Goal: Transaction & Acquisition: Book appointment/travel/reservation

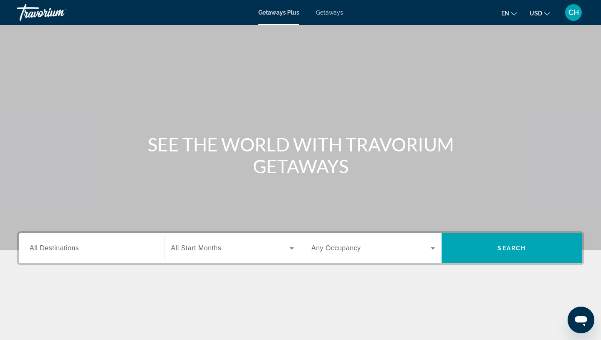
click at [335, 13] on span "Getaways" at bounding box center [329, 12] width 27 height 7
click at [79, 251] on input "Destination All Destinations" at bounding box center [92, 249] width 124 height 10
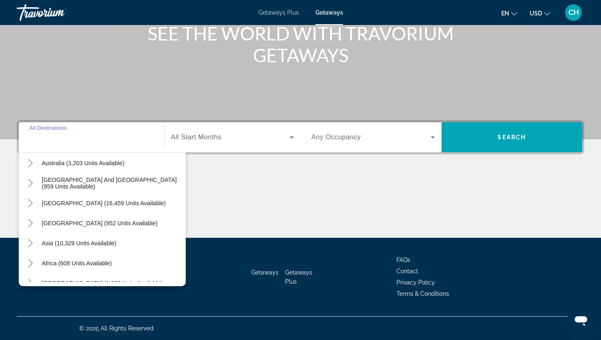
scroll to position [135, 0]
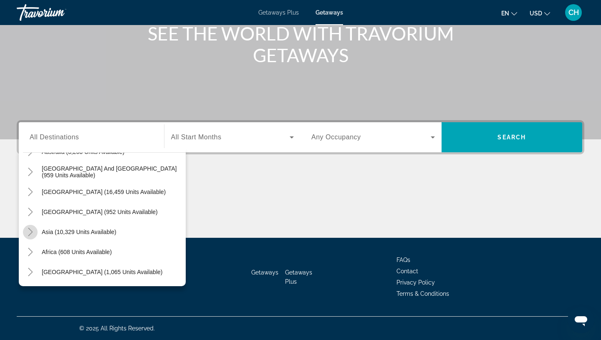
click at [34, 230] on icon "Toggle Asia (10,329 units available)" at bounding box center [30, 232] width 8 height 8
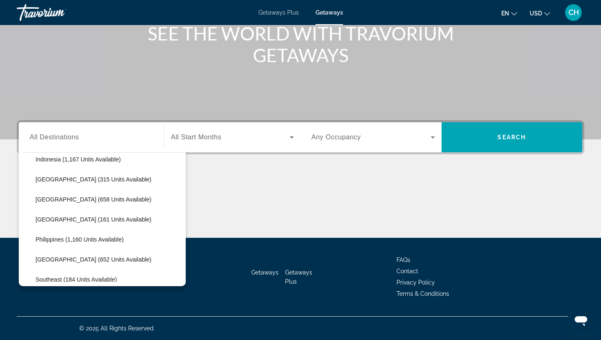
scroll to position [307, 0]
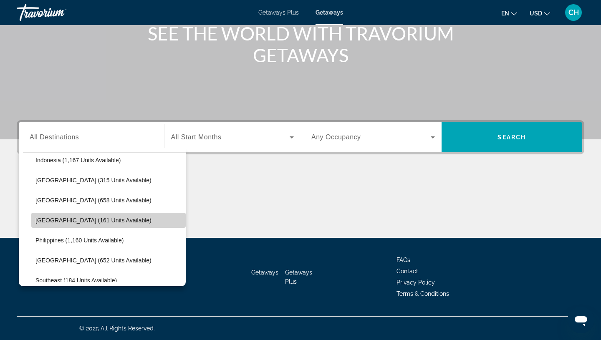
click at [104, 218] on span "Maldives (161 units available)" at bounding box center [93, 220] width 116 height 7
type input "**********"
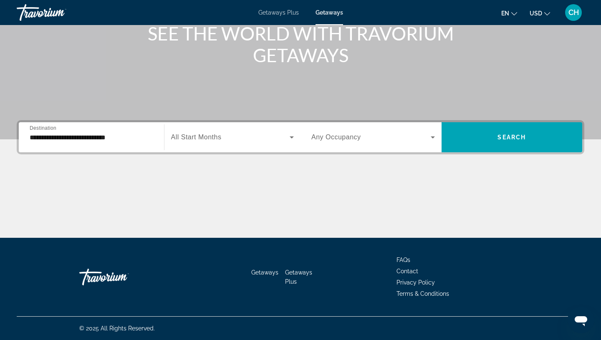
click at [275, 131] on div "Search widget" at bounding box center [232, 137] width 123 height 23
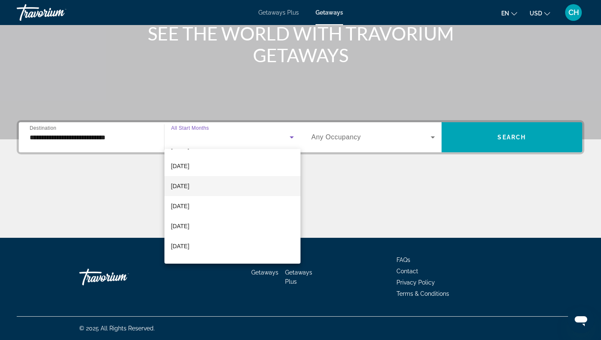
scroll to position [133, 0]
click at [225, 166] on mat-option "March 2026" at bounding box center [233, 169] width 137 height 20
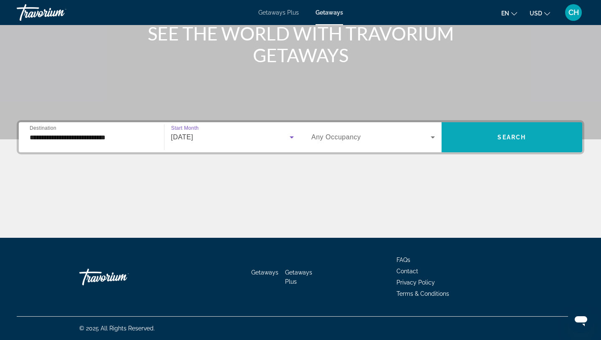
click at [509, 136] on span "Search" at bounding box center [512, 137] width 28 height 7
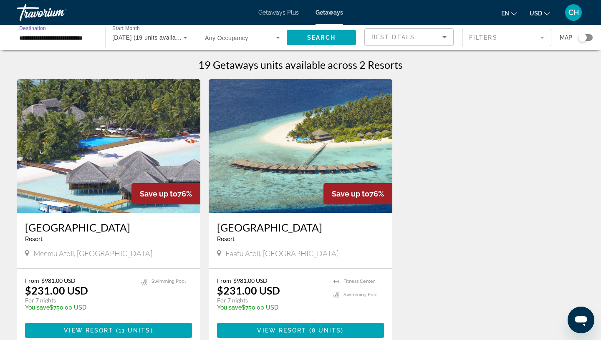
click at [68, 39] on input "**********" at bounding box center [56, 38] width 75 height 10
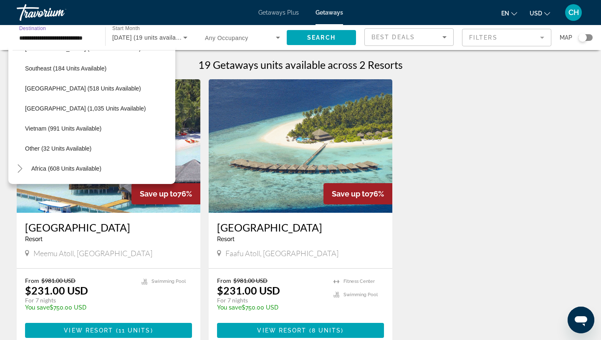
scroll to position [436, 0]
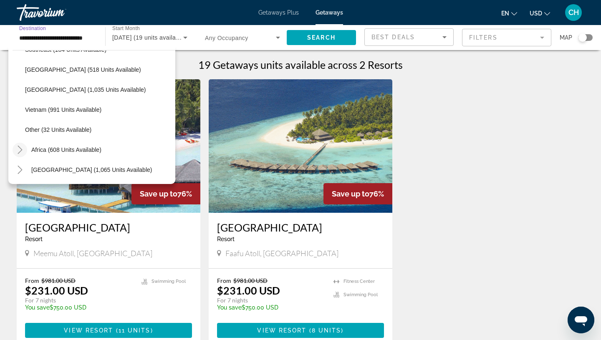
click at [20, 150] on icon "Toggle Africa (608 units available)" at bounding box center [20, 150] width 8 height 8
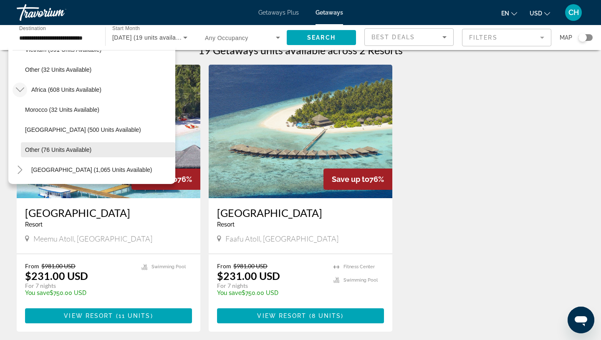
scroll to position [20, 0]
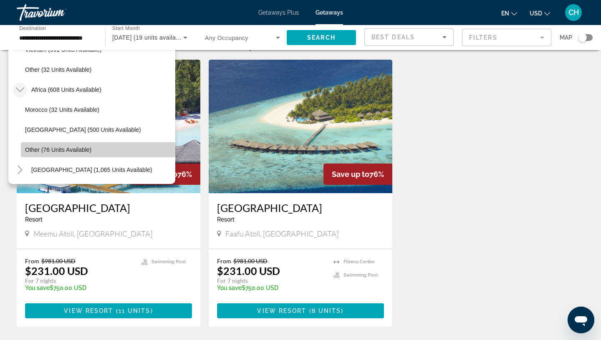
click at [61, 150] on span "Other (76 units available)" at bounding box center [58, 150] width 66 height 7
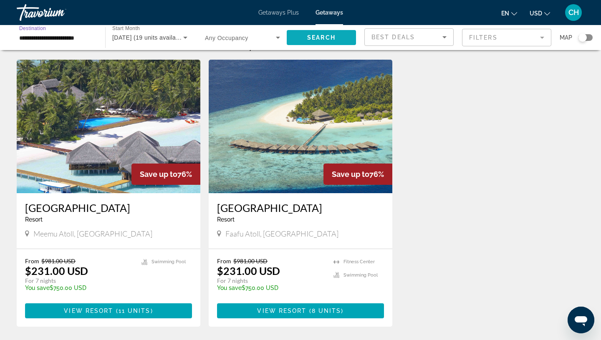
click at [325, 34] on span "Search" at bounding box center [321, 37] width 28 height 7
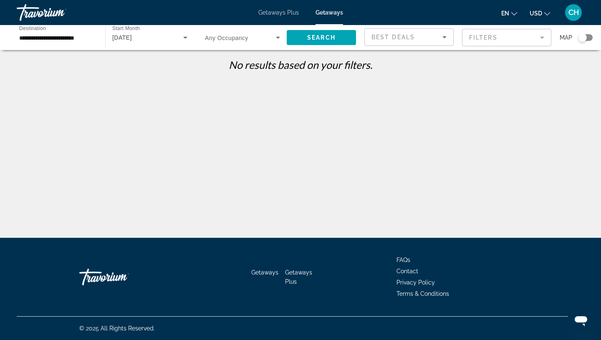
click at [66, 43] on div "**********" at bounding box center [56, 38] width 75 height 24
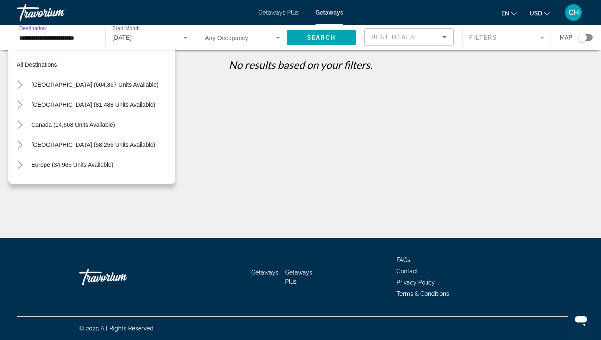
scroll to position [195, 0]
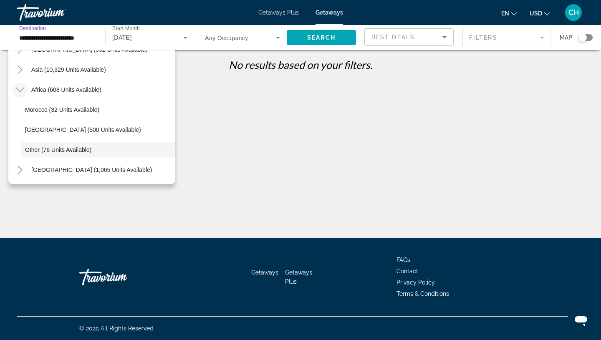
click at [19, 90] on icon "Toggle Africa (608 units available)" at bounding box center [19, 90] width 8 height 5
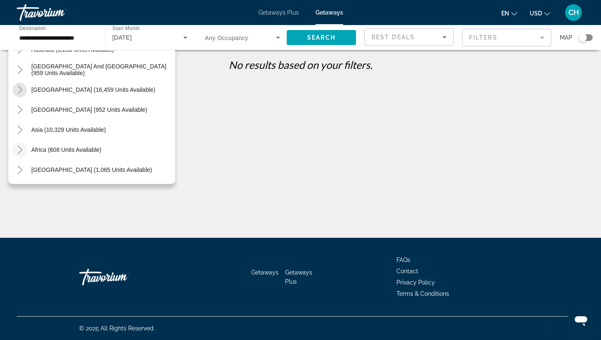
click at [19, 90] on icon "Toggle South America (16,459 units available)" at bounding box center [20, 90] width 8 height 8
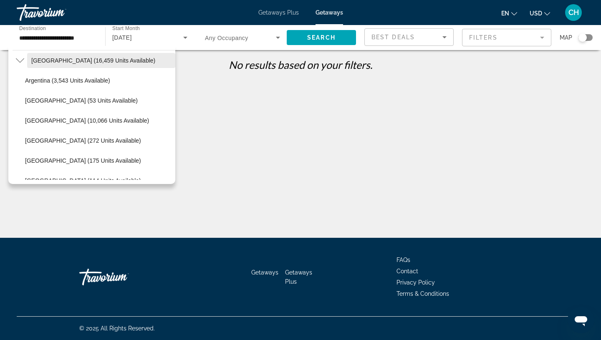
click at [30, 63] on span "Search widget" at bounding box center [101, 61] width 148 height 20
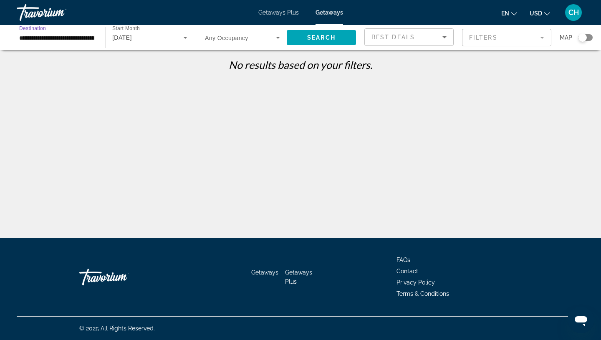
click at [58, 35] on input "**********" at bounding box center [56, 38] width 75 height 10
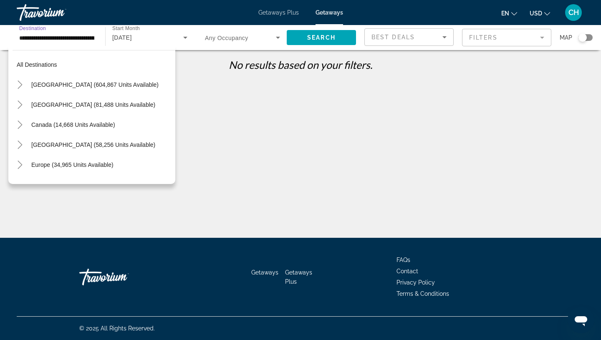
scroll to position [110, 0]
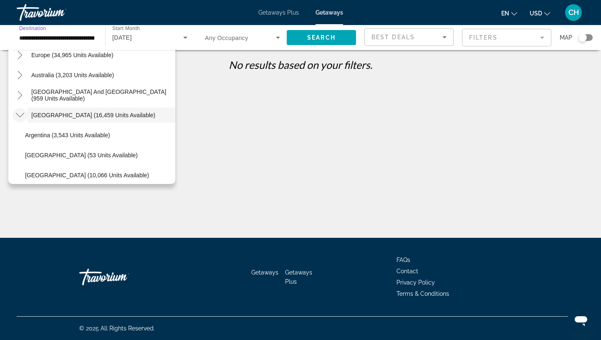
click at [18, 114] on icon "Toggle South America (16,459 units available)" at bounding box center [20, 115] width 8 height 8
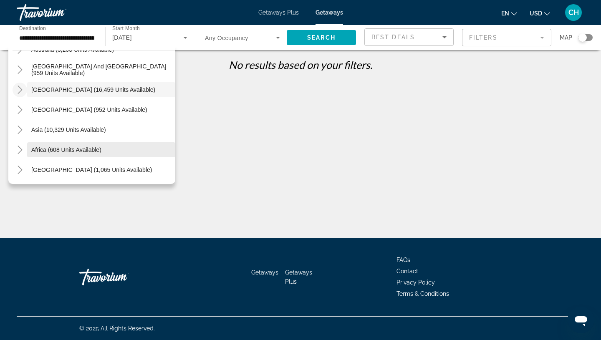
click at [68, 150] on span "Africa (608 units available)" at bounding box center [66, 150] width 70 height 7
type input "**********"
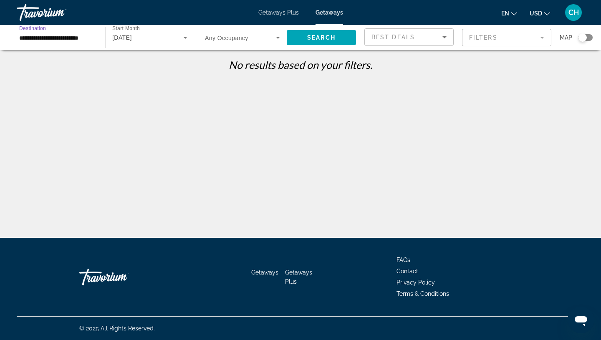
click at [184, 39] on icon "Search widget" at bounding box center [185, 38] width 10 height 10
click at [154, 84] on mat-option "March 2026" at bounding box center [150, 83] width 89 height 20
click at [324, 38] on span "Search" at bounding box center [321, 37] width 28 height 7
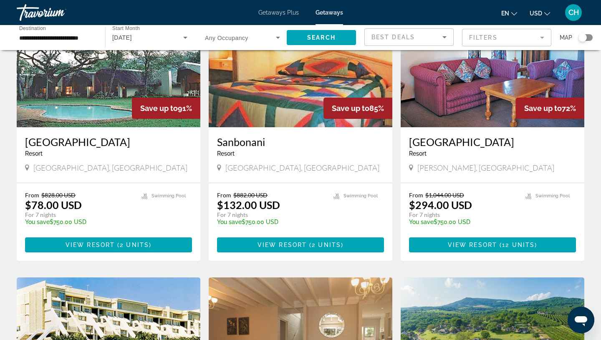
scroll to position [87, 0]
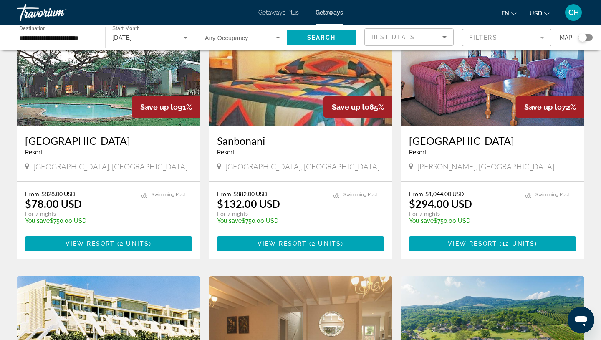
click at [590, 38] on div "Search widget" at bounding box center [586, 37] width 14 height 7
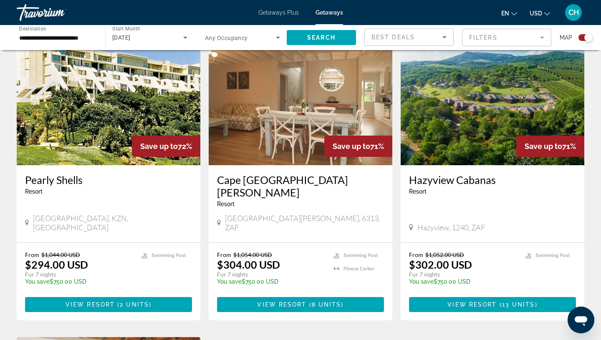
scroll to position [590, 0]
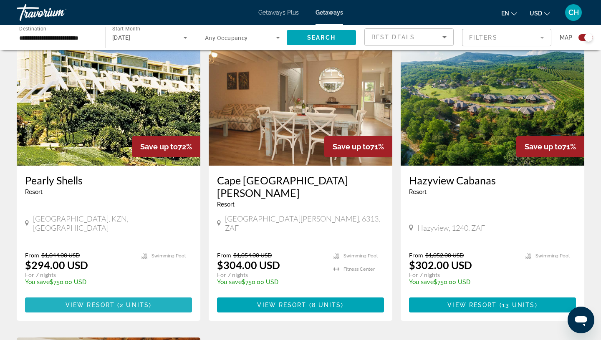
click at [109, 302] on span "View Resort" at bounding box center [90, 305] width 49 height 7
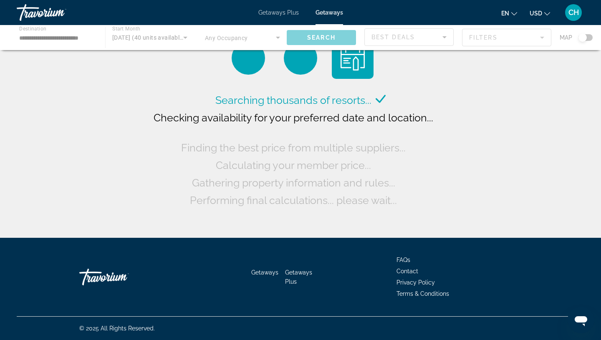
click at [61, 39] on div "Main content" at bounding box center [300, 37] width 601 height 25
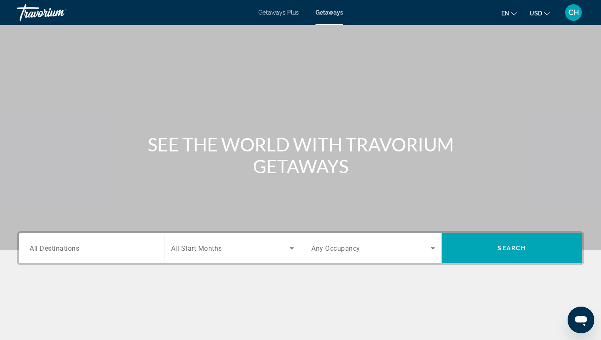
click at [60, 249] on span "All Destinations" at bounding box center [55, 248] width 50 height 8
click at [60, 249] on input "Destination All Destinations" at bounding box center [92, 249] width 124 height 10
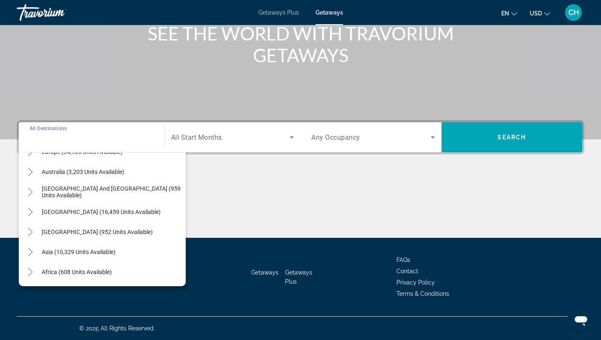
scroll to position [135, 0]
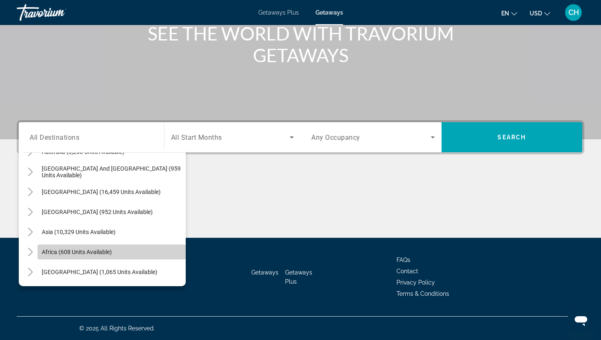
click at [70, 251] on span "Africa (608 units available)" at bounding box center [77, 252] width 70 height 7
type input "**********"
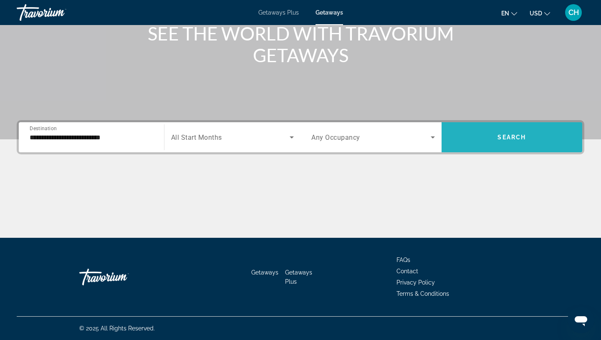
click at [492, 144] on span "Search widget" at bounding box center [512, 137] width 141 height 20
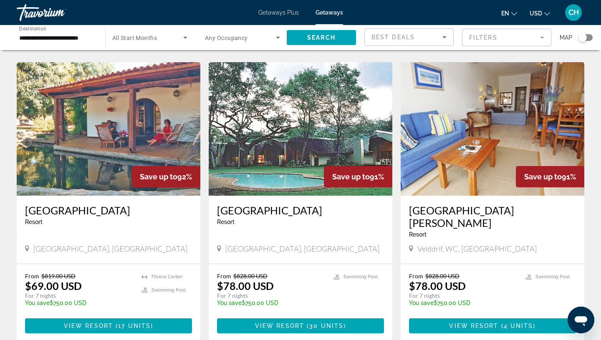
scroll to position [303, 0]
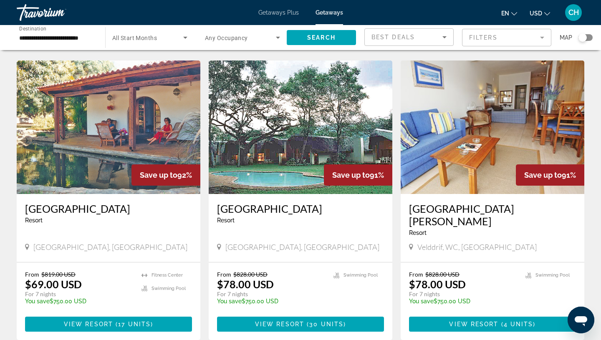
click at [589, 38] on div "Search widget" at bounding box center [586, 37] width 14 height 7
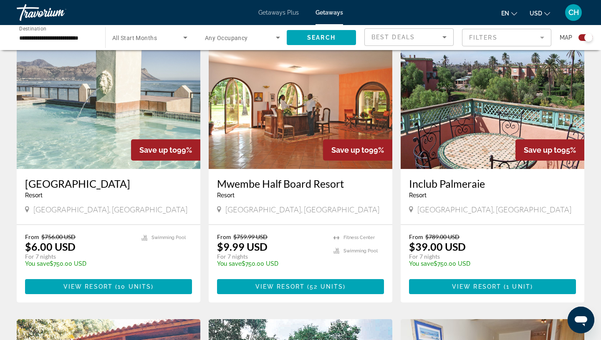
scroll to position [562, 0]
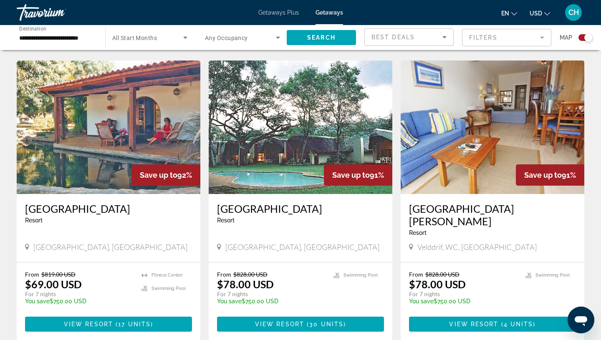
click at [583, 37] on div "Search widget" at bounding box center [586, 37] width 14 height 7
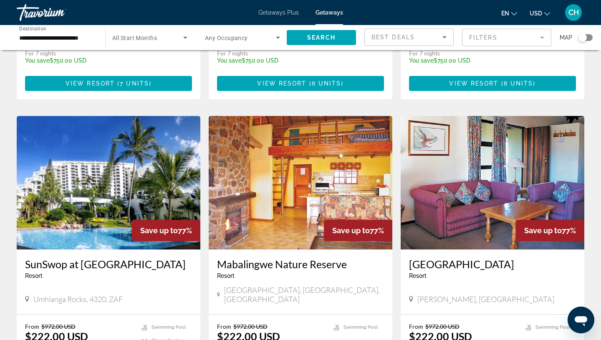
scroll to position [828, 0]
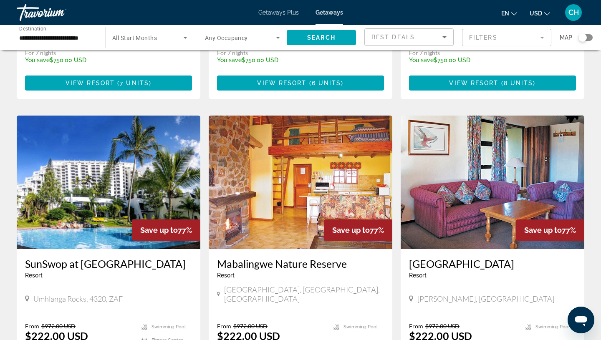
click at [489, 40] on mat-form-field "Filters" at bounding box center [506, 38] width 89 height 18
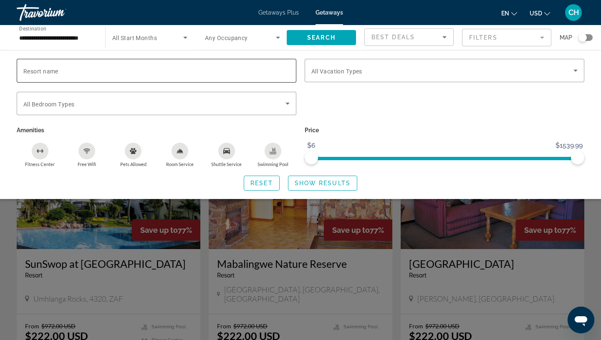
click at [74, 74] on input "Resort name" at bounding box center [156, 71] width 266 height 10
type input "**********"
click at [324, 181] on span "Show Results" at bounding box center [323, 183] width 56 height 7
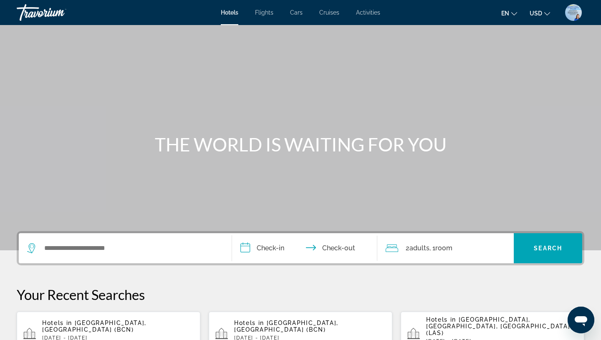
click at [267, 14] on span "Flights" at bounding box center [264, 12] width 18 height 7
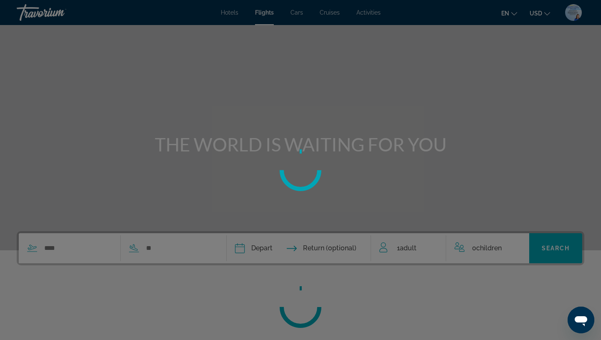
click at [299, 13] on div at bounding box center [300, 170] width 601 height 340
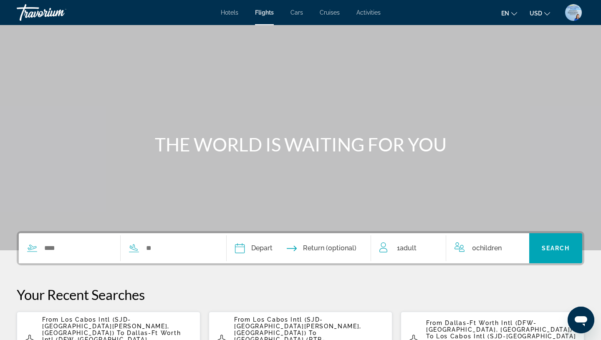
click at [332, 14] on span "Cruises" at bounding box center [330, 12] width 20 height 7
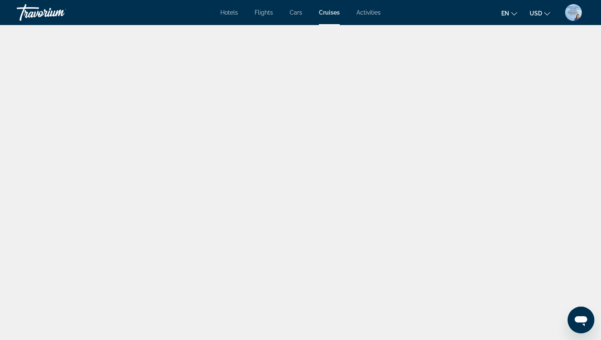
click at [372, 15] on span "Activities" at bounding box center [369, 12] width 24 height 7
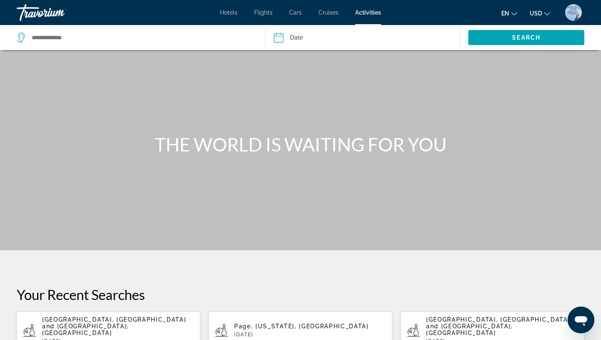
click at [262, 15] on span "Flights" at bounding box center [263, 12] width 18 height 7
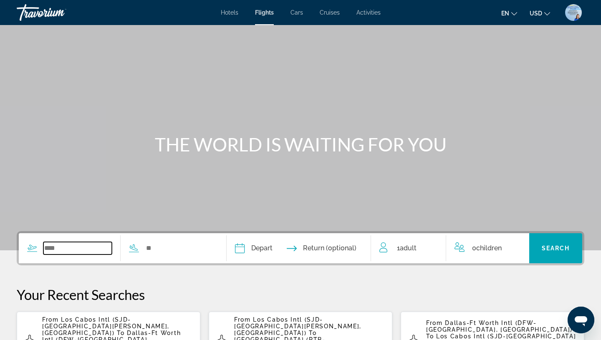
click at [68, 246] on input "Search widget" at bounding box center [77, 248] width 68 height 13
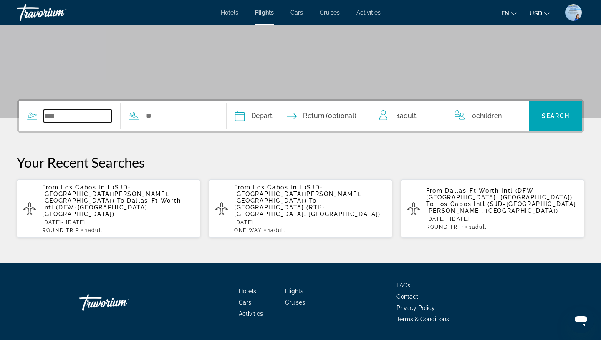
scroll to position [144, 0]
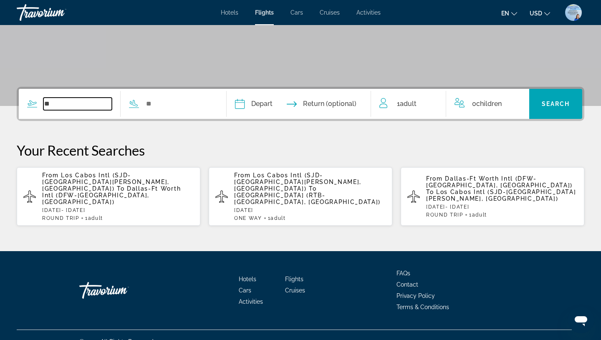
type input "*"
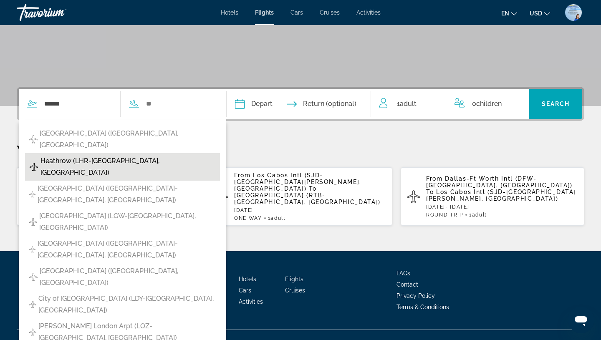
click at [98, 155] on span "Heathrow (LHR-[GEOGRAPHIC_DATA], [GEOGRAPHIC_DATA])" at bounding box center [127, 166] width 175 height 23
type input "**********"
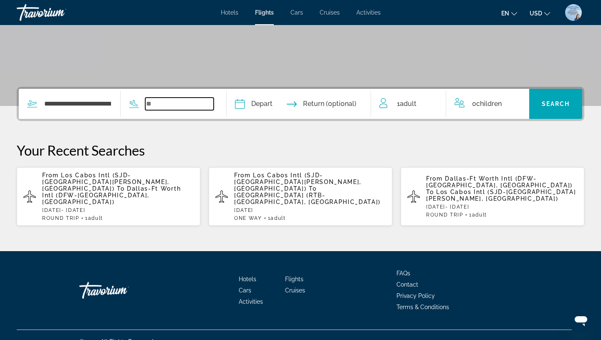
click at [177, 106] on input "Search widget" at bounding box center [179, 104] width 68 height 13
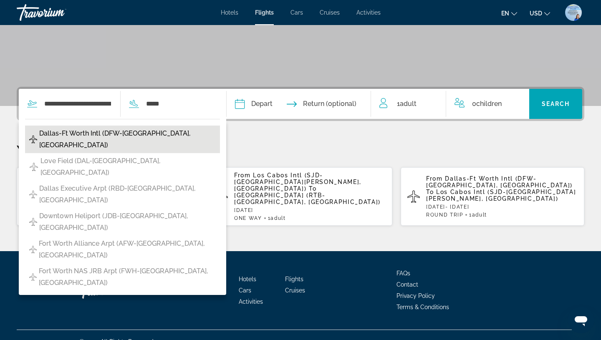
click at [99, 143] on span "Dallas-Ft Worth Intl (DFW-[GEOGRAPHIC_DATA], [GEOGRAPHIC_DATA])" at bounding box center [127, 139] width 177 height 23
type input "**********"
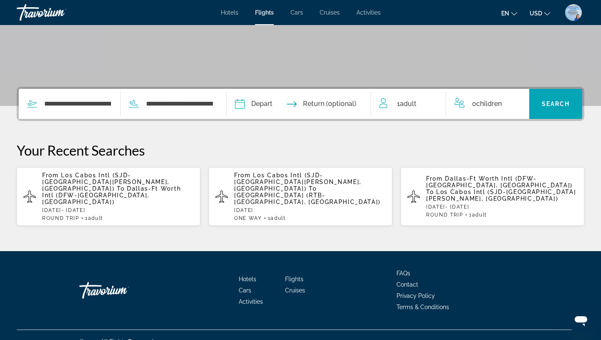
click at [266, 102] on input "Depart date" at bounding box center [268, 105] width 71 height 33
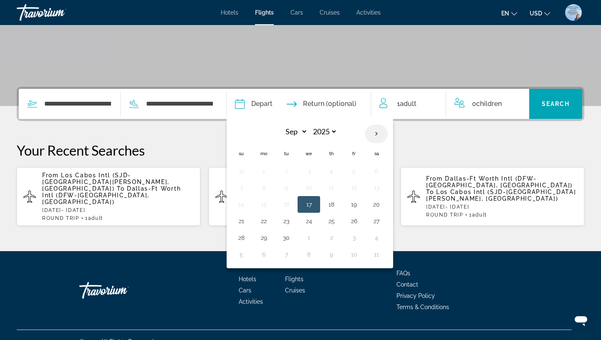
click at [388, 131] on th "Next month" at bounding box center [376, 134] width 23 height 18
select select "**"
click at [246, 239] on button "28" at bounding box center [241, 238] width 13 height 12
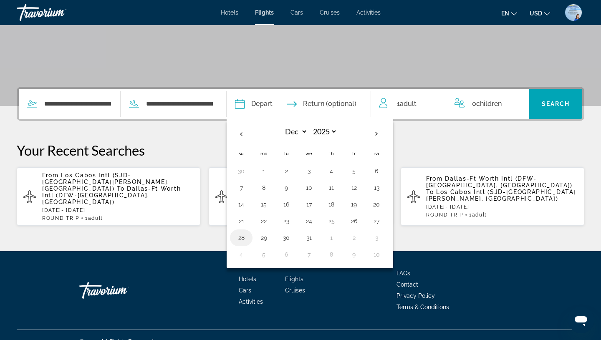
type input "**********"
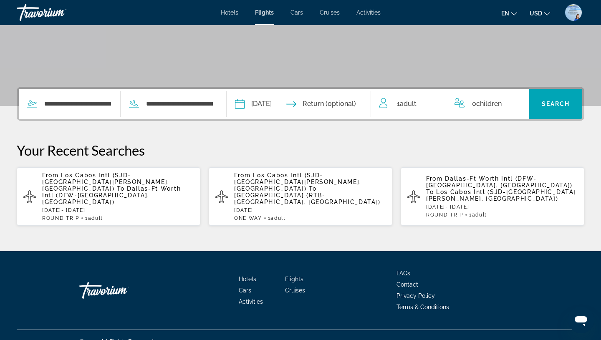
click at [349, 105] on input "Return date" at bounding box center [338, 105] width 71 height 33
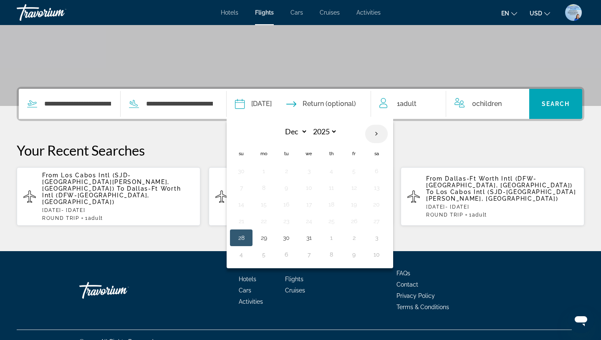
click at [387, 136] on th "Next month" at bounding box center [376, 134] width 23 height 18
select select "*"
select select "****"
click at [338, 185] on button "8" at bounding box center [331, 188] width 13 height 12
type input "**********"
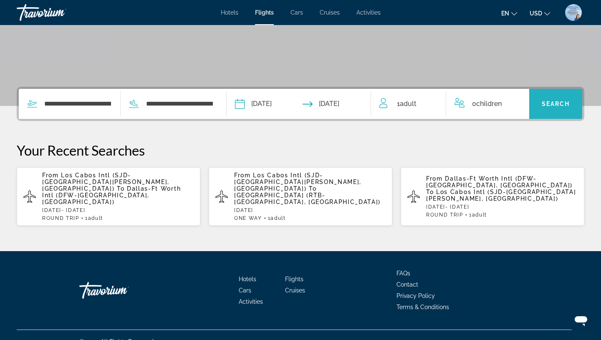
click at [537, 111] on span "Search widget" at bounding box center [555, 104] width 53 height 20
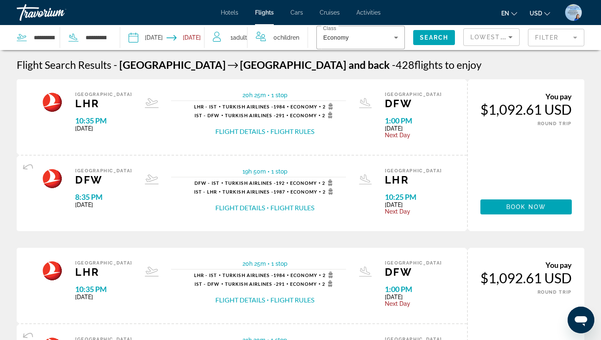
drag, startPoint x: 476, startPoint y: 110, endPoint x: 595, endPoint y: 114, distance: 119.1
